Goal: Task Accomplishment & Management: Complete application form

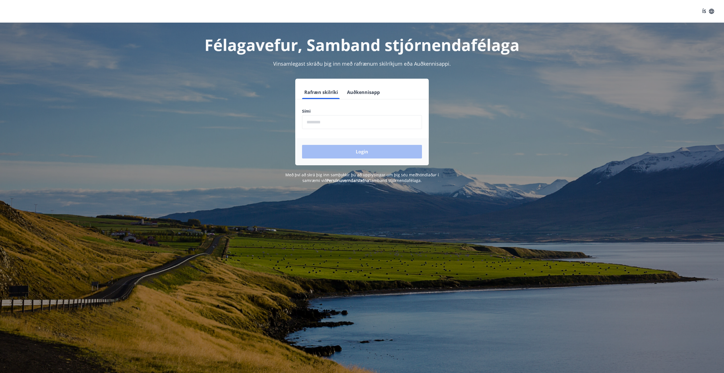
drag, startPoint x: 345, startPoint y: 131, endPoint x: 349, endPoint y: 127, distance: 4.8
click at [349, 128] on form "Rafræn skilríki Auðkennisapp Sími ​ Login" at bounding box center [361, 125] width 133 height 80
click at [349, 127] on input "phone" at bounding box center [362, 122] width 120 height 14
type input "********"
click at [302, 145] on button "Login" at bounding box center [362, 152] width 120 height 14
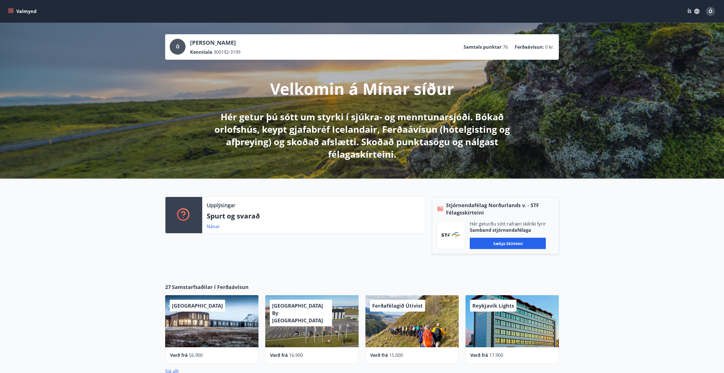
click at [26, 17] on div "Valmynd ÍS Ó" at bounding box center [362, 12] width 710 height 14
click at [13, 9] on icon "menu" at bounding box center [11, 11] width 6 height 6
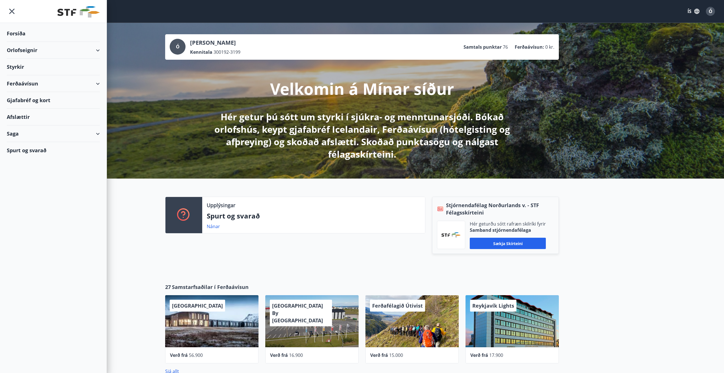
click at [54, 67] on div "Styrkir" at bounding box center [53, 67] width 93 height 17
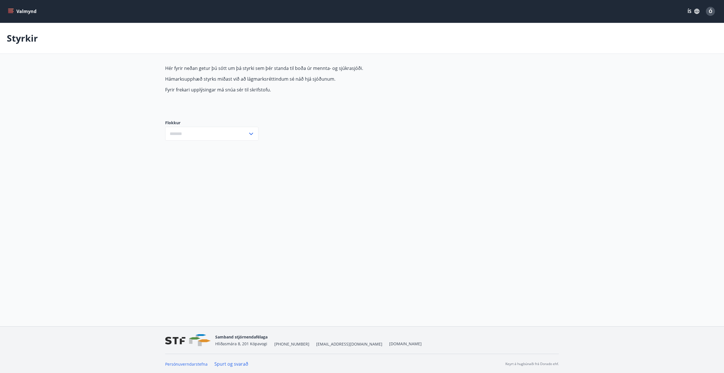
type input "***"
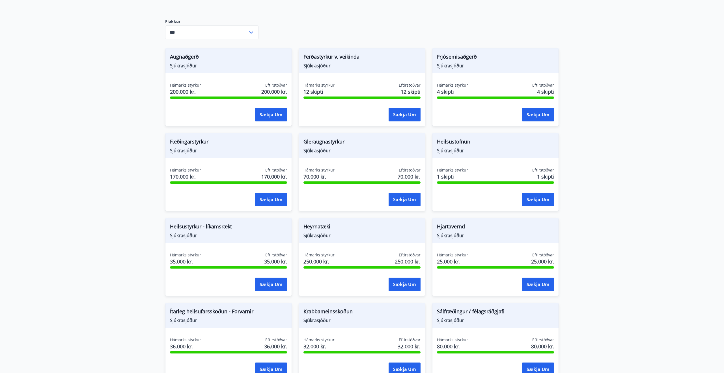
scroll to position [118, 0]
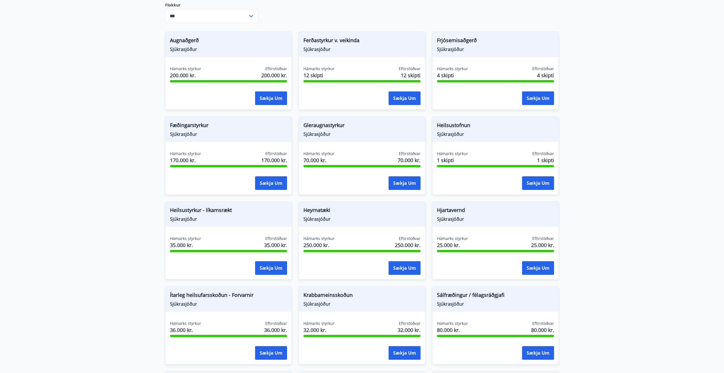
click at [245, 213] on span "Heilsustyrkur - líkamsrækt" at bounding box center [228, 211] width 117 height 10
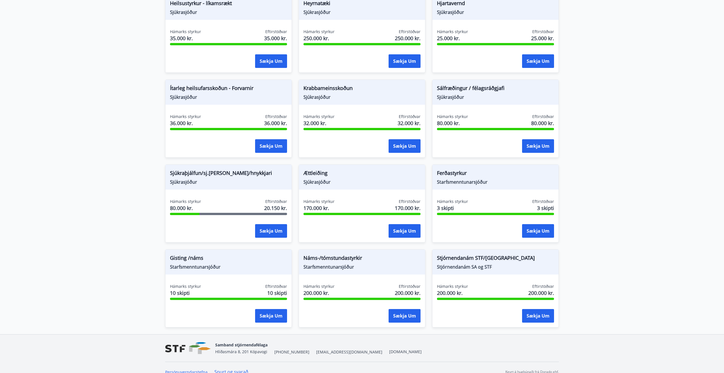
scroll to position [333, 0]
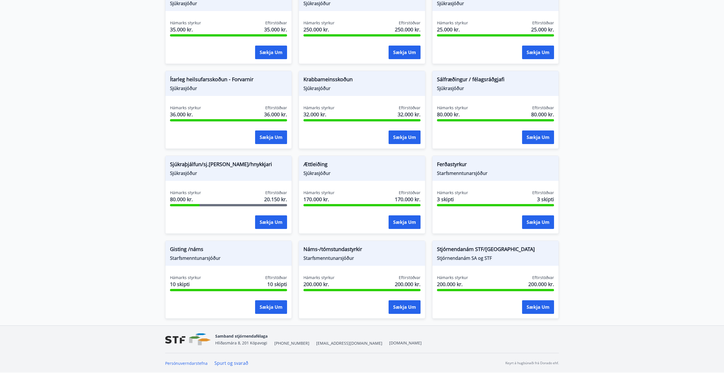
click at [345, 257] on span "Starfsmenntunarsjóður" at bounding box center [361, 258] width 117 height 6
click at [351, 260] on span "Starfsmenntunarsjóður" at bounding box center [361, 258] width 117 height 6
click at [412, 312] on button "Sækja um" at bounding box center [404, 307] width 32 height 14
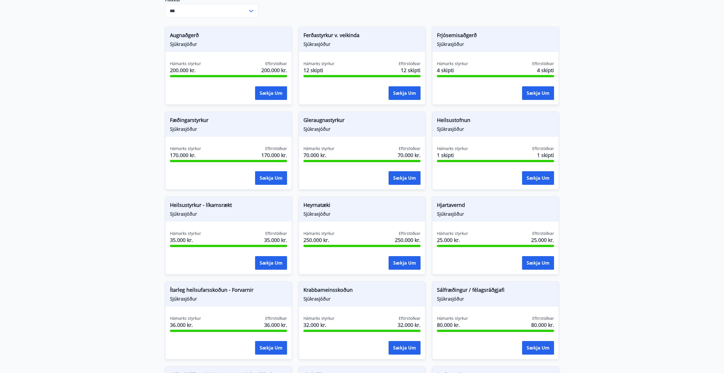
scroll to position [0, 0]
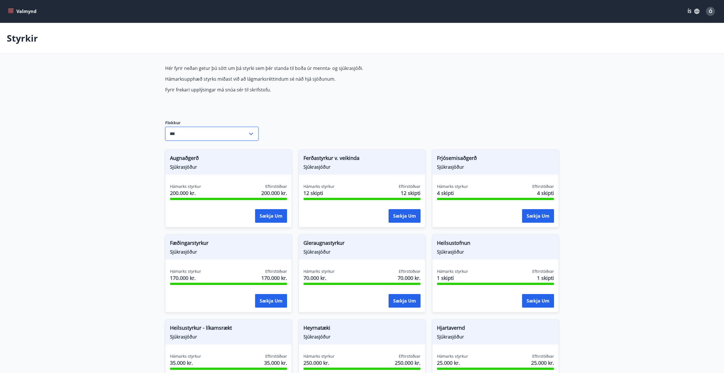
click at [216, 134] on input "***" at bounding box center [206, 134] width 83 height 14
drag, startPoint x: 216, startPoint y: 106, endPoint x: 79, endPoint y: 85, distance: 138.9
click at [216, 106] on div "Hér fyrir neðan getur þú sótt um þá styrki sem þér standa til boða úr mennta- o…" at bounding box center [298, 88] width 267 height 46
click at [29, 12] on button "Valmynd" at bounding box center [23, 11] width 32 height 10
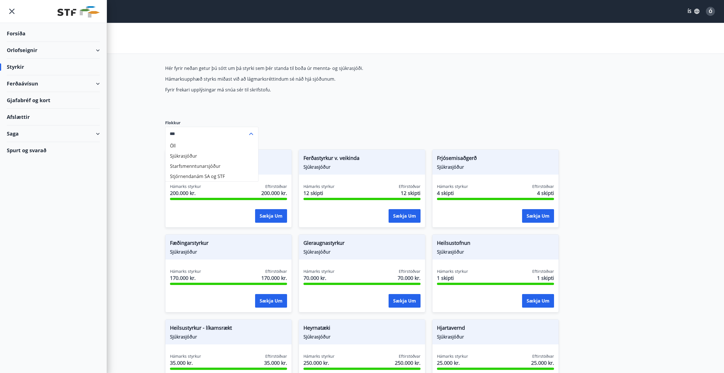
click at [29, 100] on div "Gjafabréf og kort" at bounding box center [53, 100] width 93 height 17
click at [46, 101] on div "Gjafabréf og kort" at bounding box center [53, 100] width 93 height 17
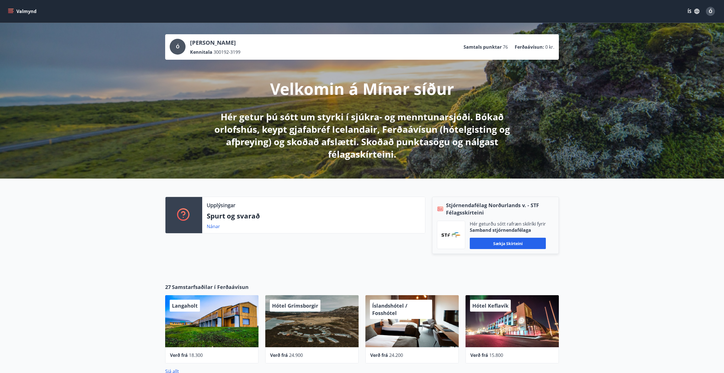
click at [20, 14] on button "Valmynd" at bounding box center [23, 11] width 32 height 10
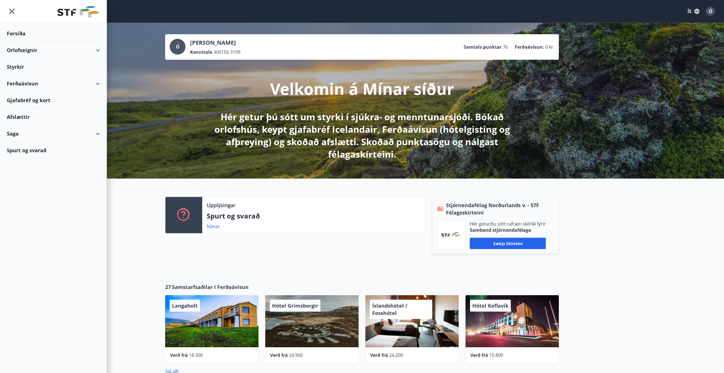
click at [31, 99] on div "Gjafabréf og kort" at bounding box center [53, 100] width 93 height 17
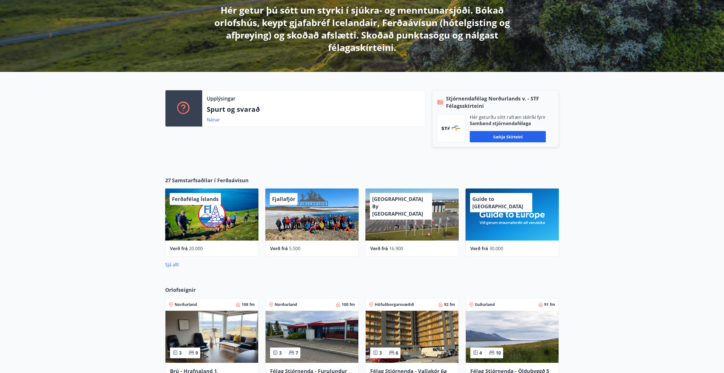
scroll to position [178, 0]
